Goal: Check status

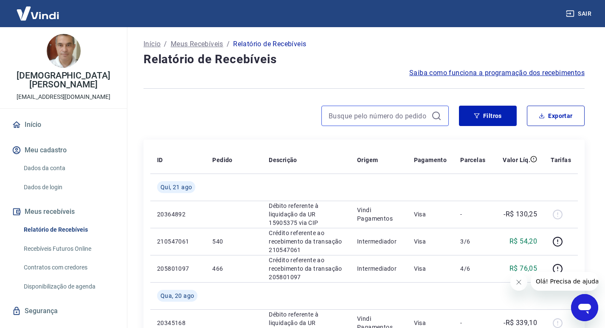
click at [358, 116] on input at bounding box center [378, 116] width 99 height 13
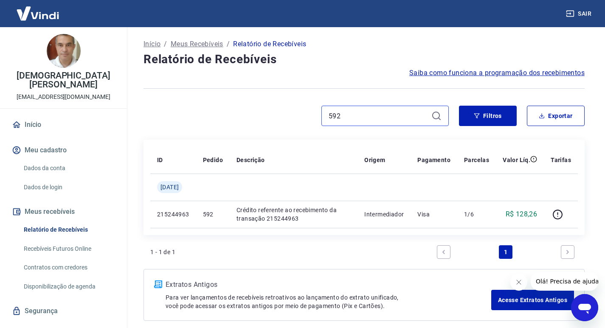
click at [360, 114] on input "592" at bounding box center [378, 116] width 99 height 13
paste input "175198514407"
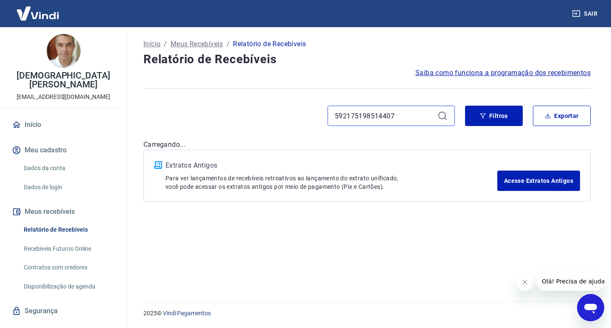
click at [352, 115] on input "592175198514407" at bounding box center [384, 116] width 99 height 13
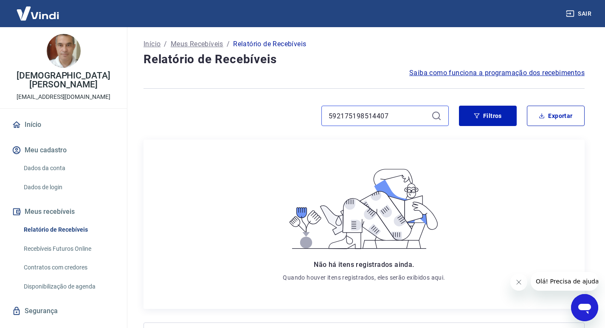
click at [352, 115] on input "592175198514407" at bounding box center [378, 116] width 99 height 13
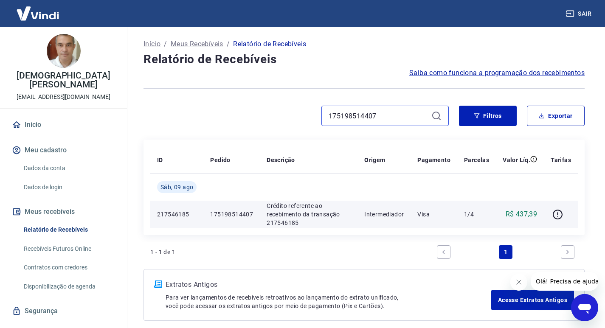
scroll to position [39, 0]
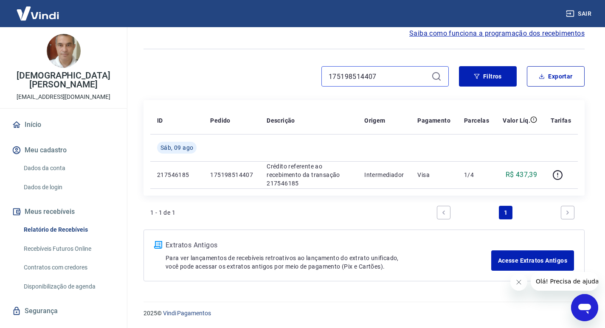
type input "175198514407"
